Goal: Find specific page/section: Find specific page/section

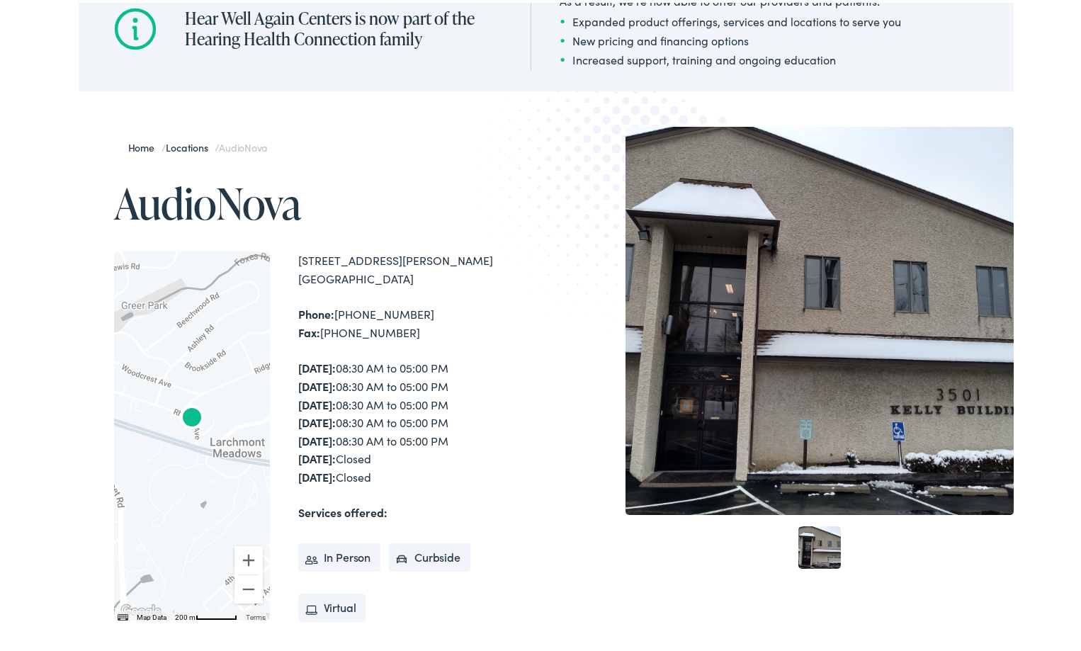
scroll to position [213, 0]
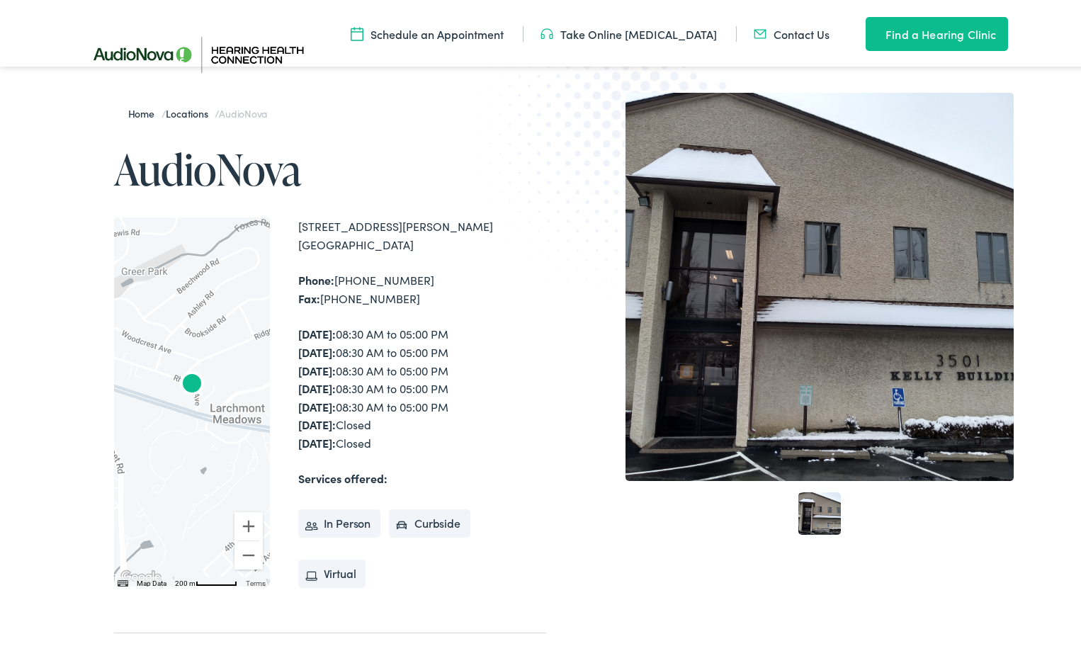
click at [325, 227] on div "[STREET_ADDRESS][PERSON_NAME]" at bounding box center [422, 233] width 248 height 36
click at [415, 225] on div "[STREET_ADDRESS][PERSON_NAME]" at bounding box center [422, 233] width 248 height 36
drag, startPoint x: 308, startPoint y: 227, endPoint x: 393, endPoint y: 227, distance: 85.7
click at [393, 227] on div "[STREET_ADDRESS][PERSON_NAME]" at bounding box center [422, 233] width 248 height 36
click at [443, 237] on div "[STREET_ADDRESS][PERSON_NAME]" at bounding box center [422, 233] width 248 height 36
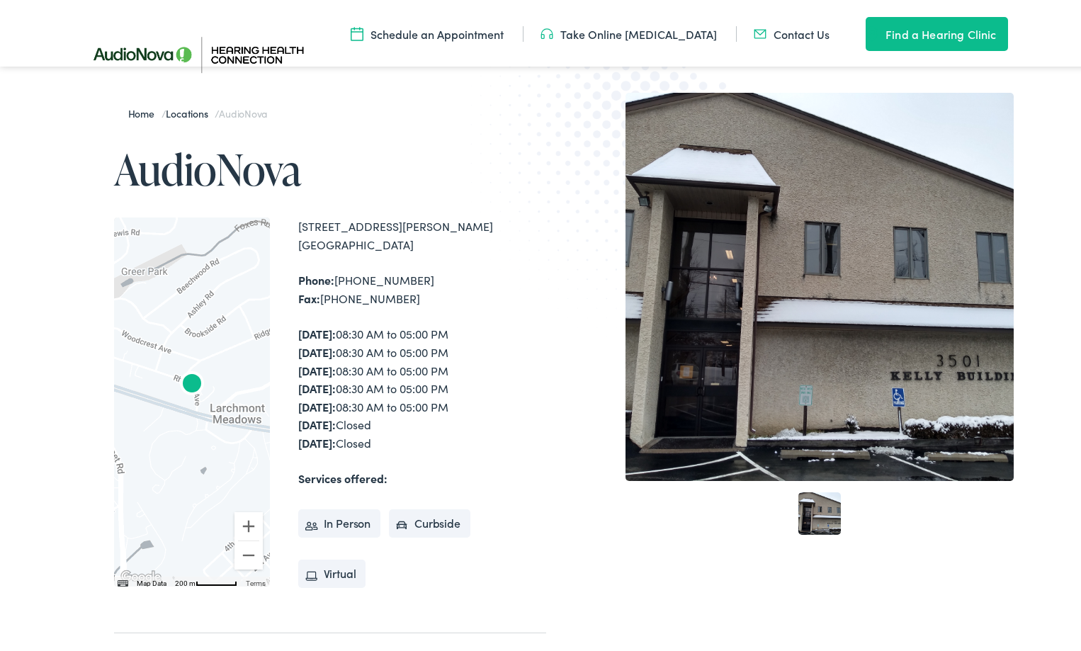
drag, startPoint x: 297, startPoint y: 225, endPoint x: 447, endPoint y: 244, distance: 151.4
click at [447, 244] on div "[STREET_ADDRESS][PERSON_NAME]" at bounding box center [422, 233] width 248 height 36
click at [432, 240] on div "[STREET_ADDRESS][PERSON_NAME]" at bounding box center [422, 233] width 248 height 36
drag, startPoint x: 293, startPoint y: 223, endPoint x: 446, endPoint y: 247, distance: 155.5
click at [446, 247] on div "[STREET_ADDRESS][PERSON_NAME]" at bounding box center [422, 233] width 248 height 36
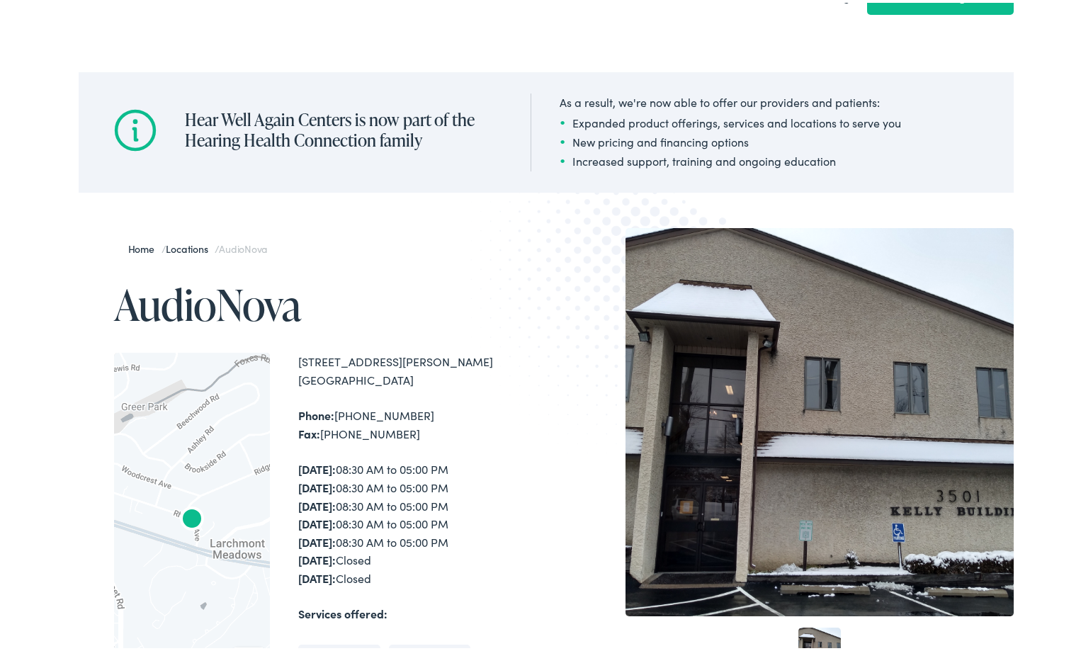
scroll to position [0, 0]
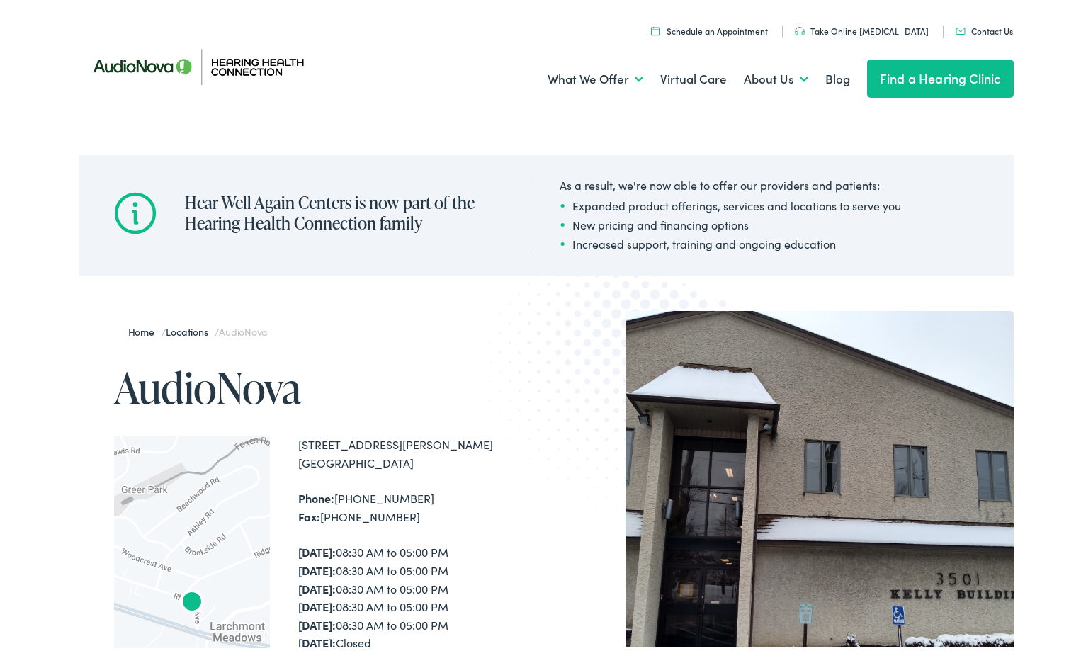
click at [338, 443] on div "[STREET_ADDRESS][PERSON_NAME]" at bounding box center [422, 451] width 248 height 36
drag, startPoint x: 293, startPoint y: 446, endPoint x: 437, endPoint y: 463, distance: 144.9
click at [437, 463] on div "[STREET_ADDRESS][PERSON_NAME]" at bounding box center [422, 451] width 248 height 36
copy div "[STREET_ADDRESS][PERSON_NAME]"
